Goal: Task Accomplishment & Management: Use online tool/utility

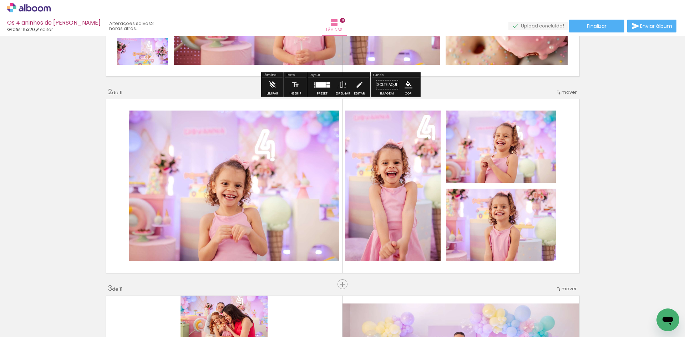
scroll to position [168, 0]
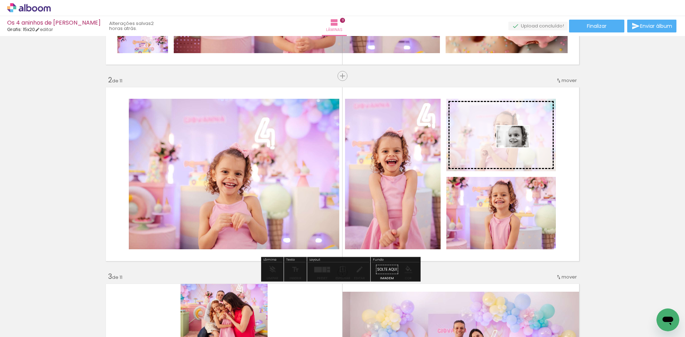
drag, startPoint x: 287, startPoint y: 319, endPoint x: 518, endPoint y: 147, distance: 287.8
click at [518, 147] on quentale-workspace at bounding box center [342, 168] width 685 height 337
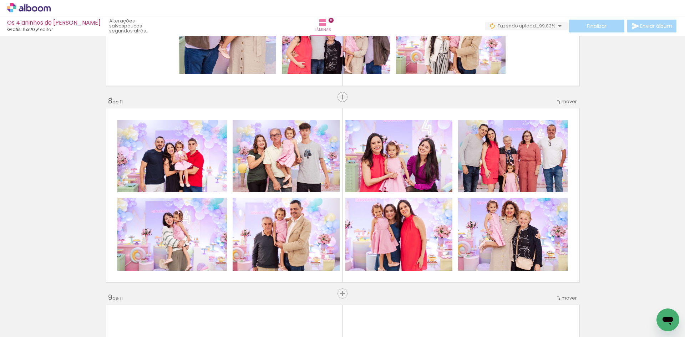
scroll to position [1562, 0]
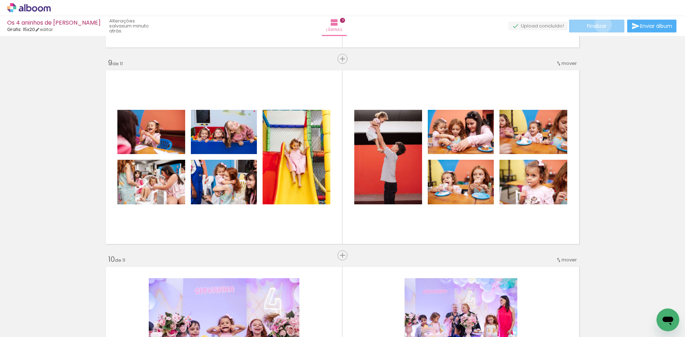
click at [601, 25] on span "Finalizar" at bounding box center [597, 26] width 20 height 5
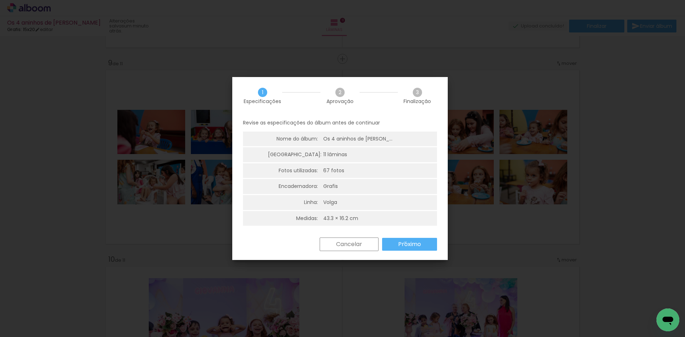
click at [0, 0] on slot "Próximo" at bounding box center [0, 0] width 0 height 0
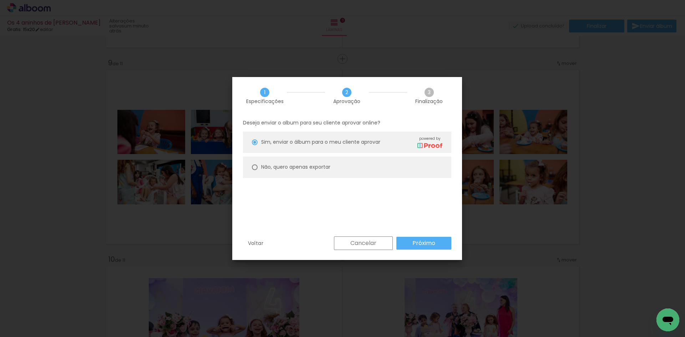
click at [405, 243] on paper-button "Próximo" at bounding box center [424, 243] width 55 height 13
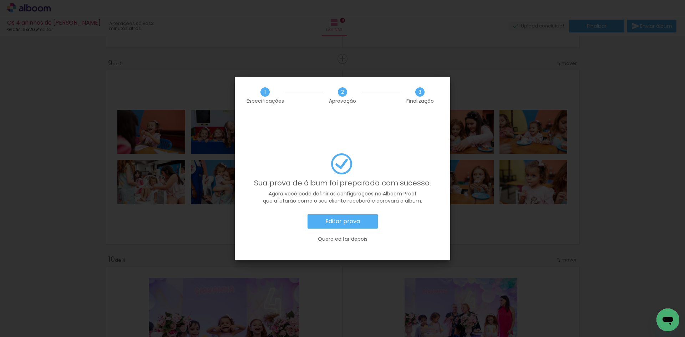
click at [363, 215] on paper-button "Editar prova" at bounding box center [343, 222] width 70 height 14
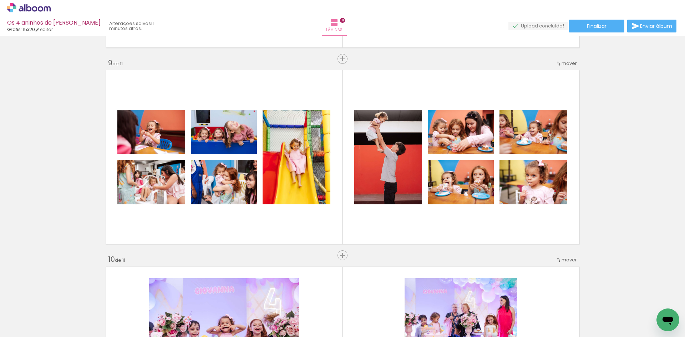
scroll to position [0, 3493]
